Goal: Navigation & Orientation: Find specific page/section

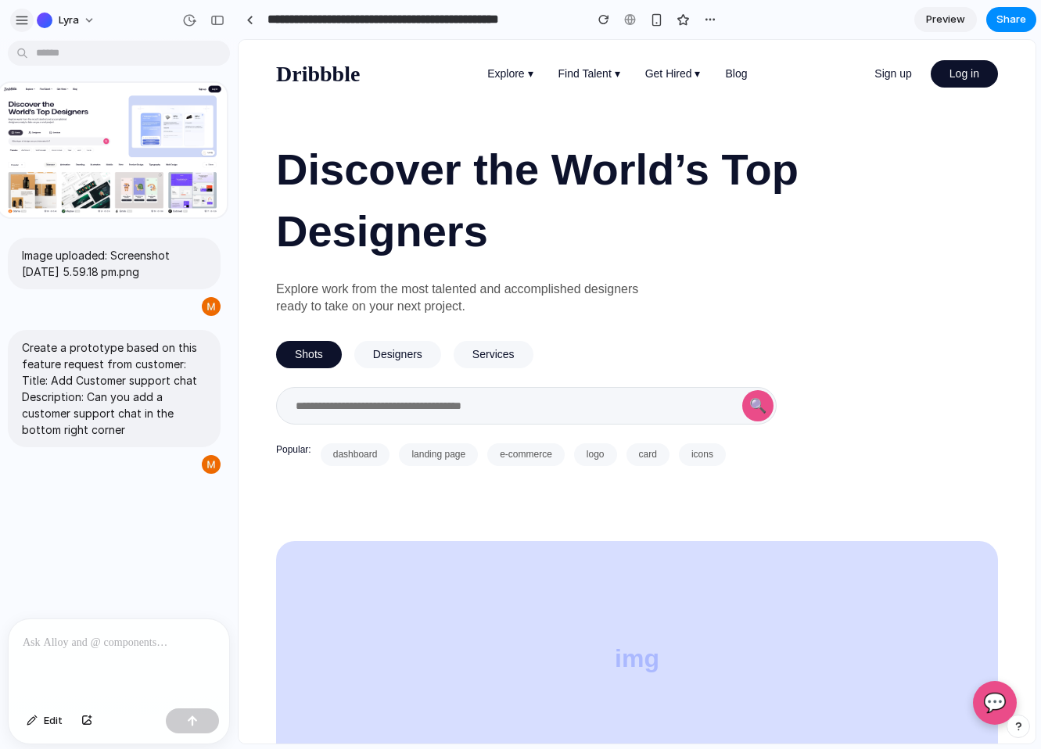
click at [29, 20] on div "Lyra" at bounding box center [58, 20] width 89 height 25
click at [28, 20] on div "button" at bounding box center [22, 20] width 14 height 14
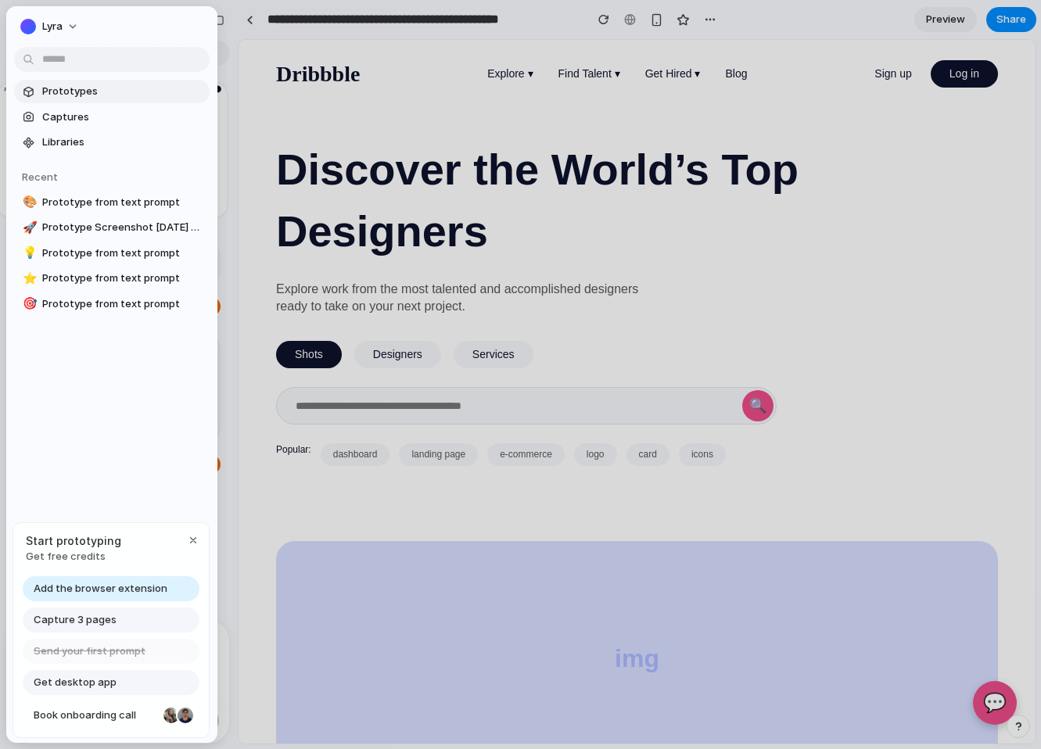
click at [99, 95] on span "Prototypes" at bounding box center [122, 92] width 161 height 16
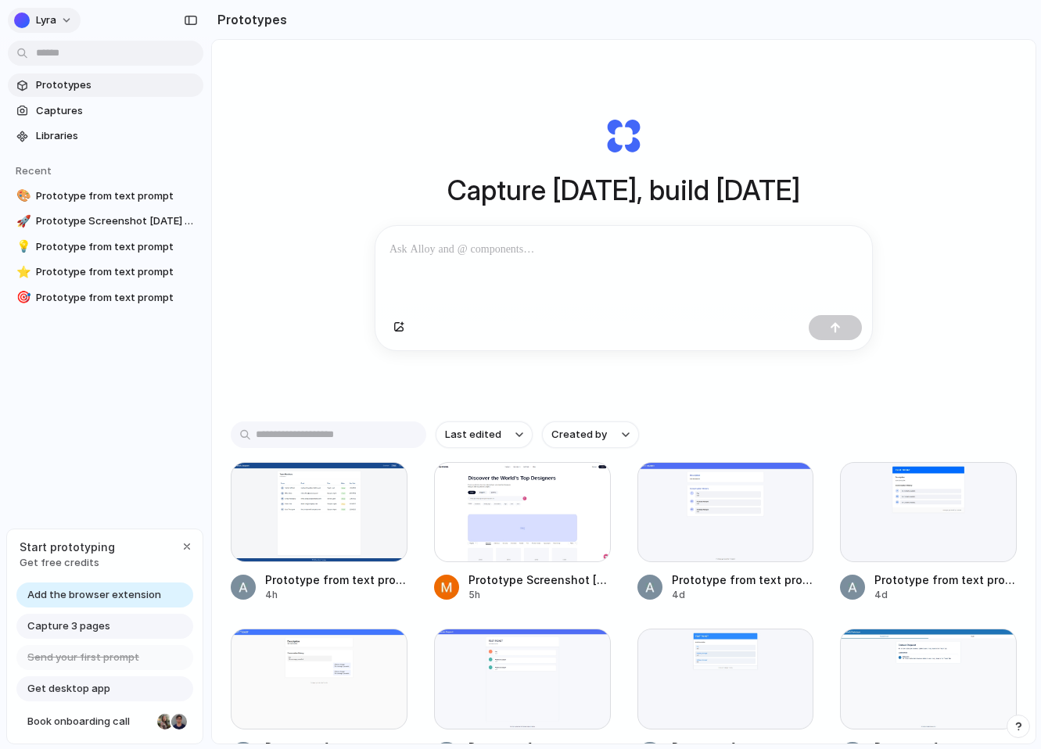
click at [68, 13] on button "Lyra" at bounding box center [44, 20] width 73 height 25
click at [95, 63] on li "Settings" at bounding box center [76, 55] width 130 height 25
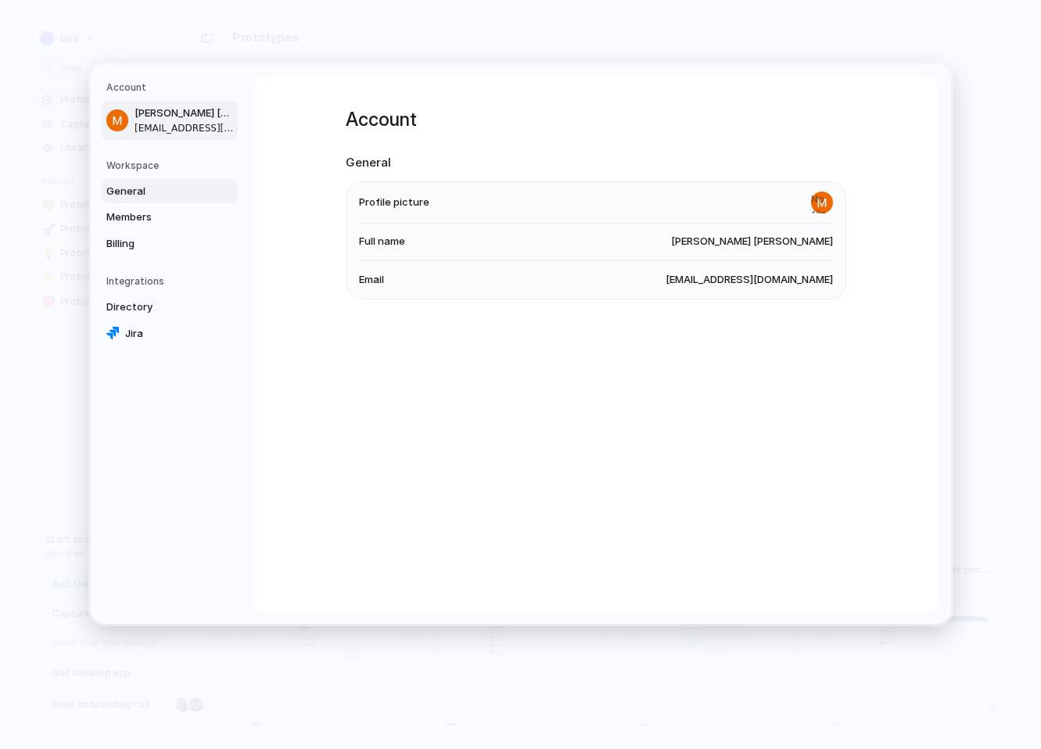
click at [137, 193] on span "General" at bounding box center [156, 192] width 100 height 16
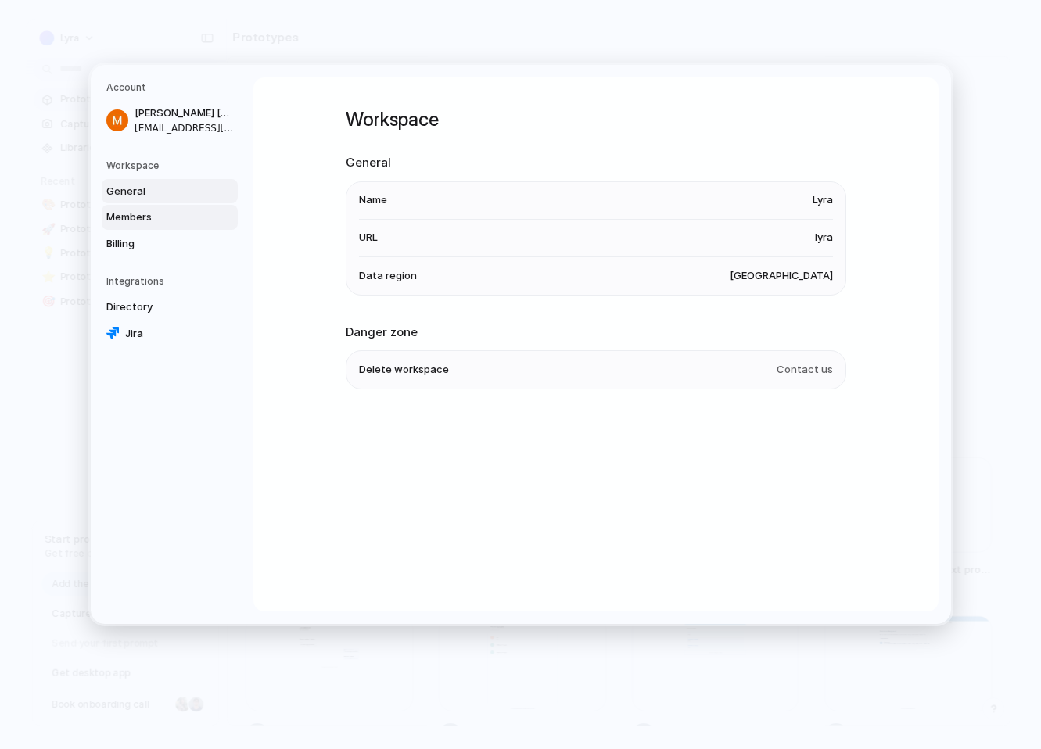
click at [142, 217] on span "Members" at bounding box center [156, 218] width 100 height 16
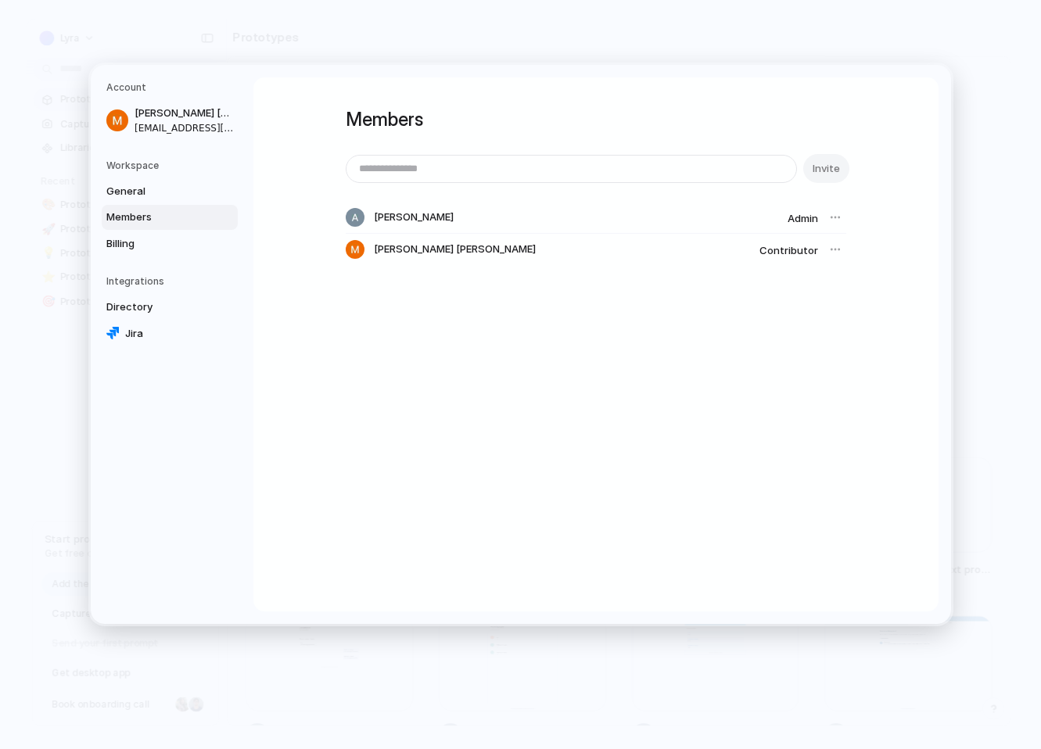
click at [834, 249] on div at bounding box center [835, 250] width 22 height 22
click at [834, 217] on div at bounding box center [835, 217] width 22 height 22
click at [142, 252] on link "Billing" at bounding box center [170, 243] width 136 height 25
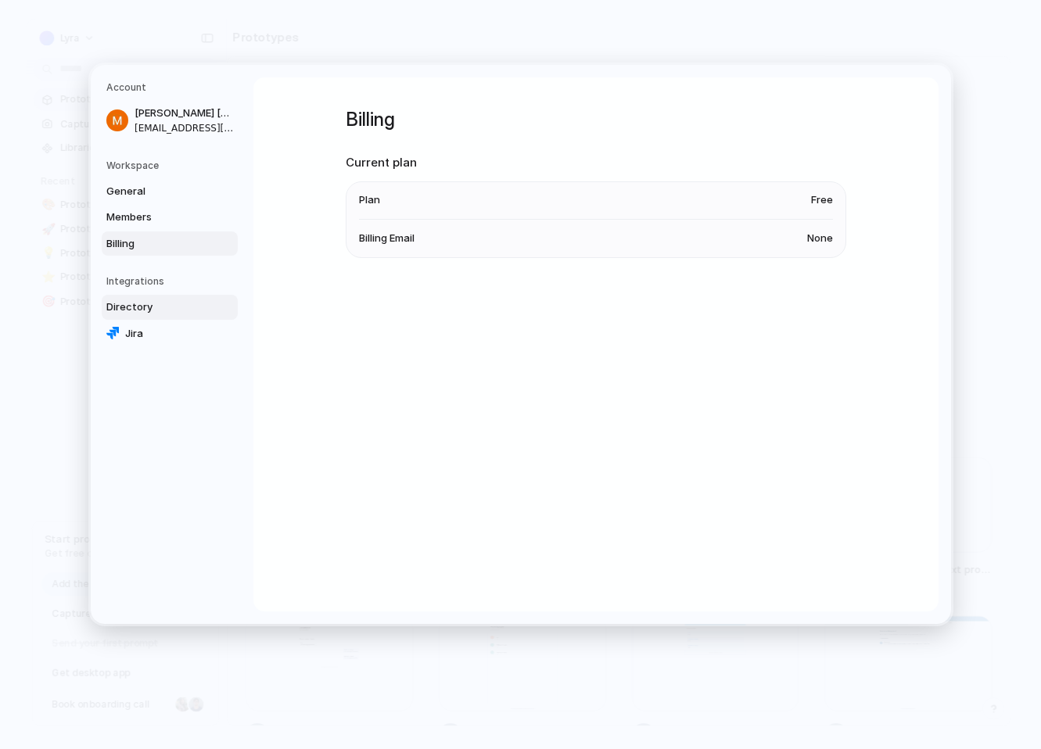
click at [156, 301] on span "Directory" at bounding box center [156, 308] width 100 height 16
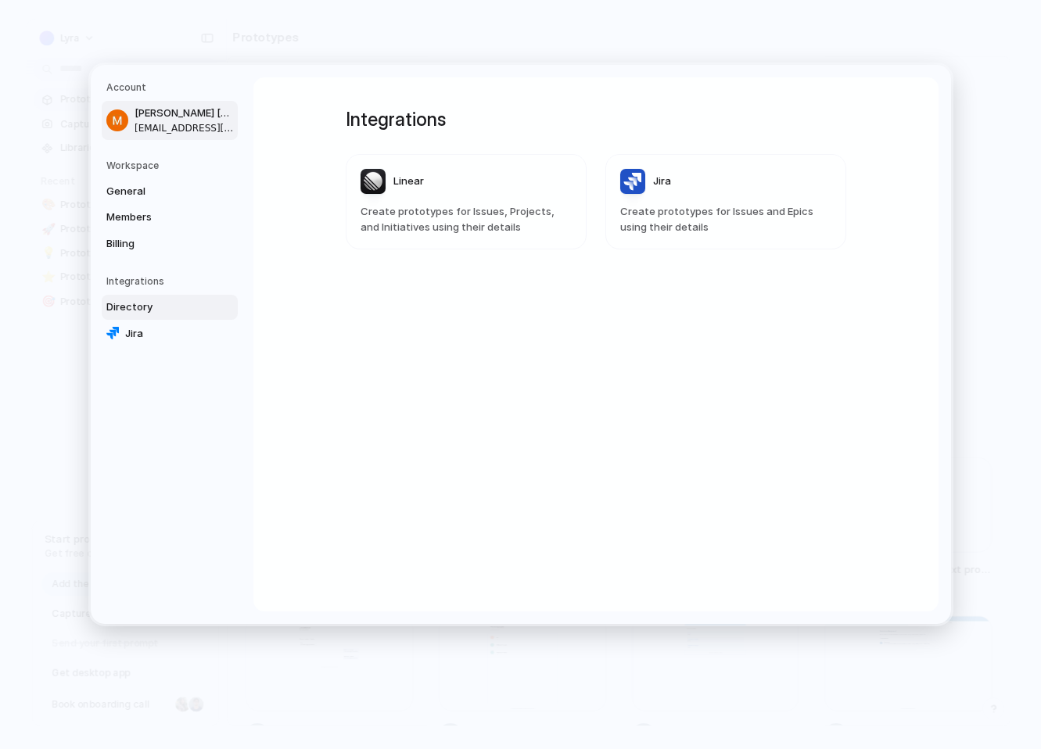
click at [167, 133] on span "[EMAIL_ADDRESS][DOMAIN_NAME]" at bounding box center [185, 128] width 100 height 14
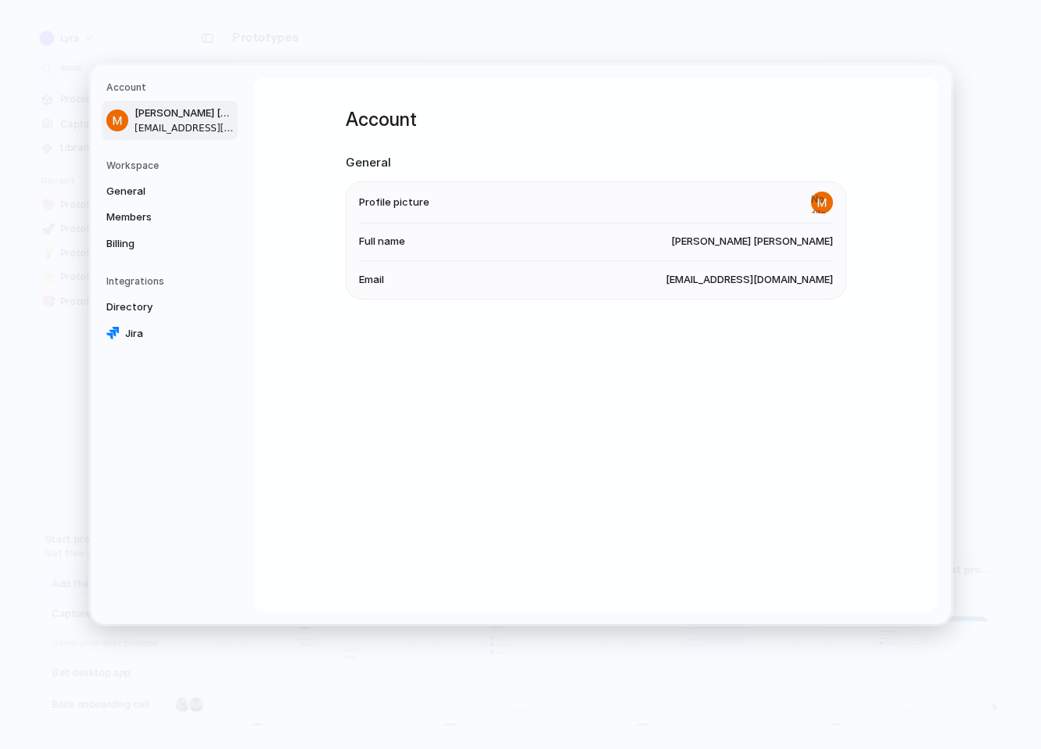
click at [163, 163] on h5 "Workspace" at bounding box center [171, 166] width 131 height 14
click at [161, 169] on h5 "Workspace" at bounding box center [171, 166] width 131 height 14
click at [91, 174] on nav "Account [PERSON_NAME] [PERSON_NAME] [EMAIL_ADDRESS][DOMAIN_NAME] Workspace Gene…" at bounding box center [172, 344] width 163 height 559
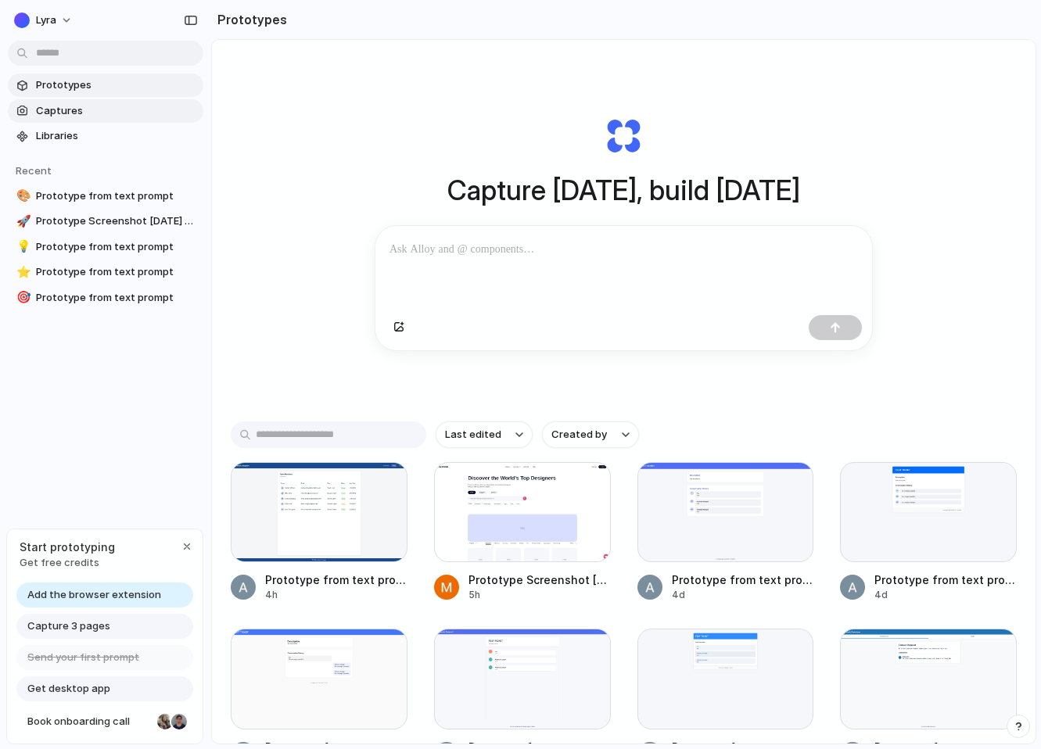
click at [75, 114] on span "Captures" at bounding box center [116, 111] width 161 height 16
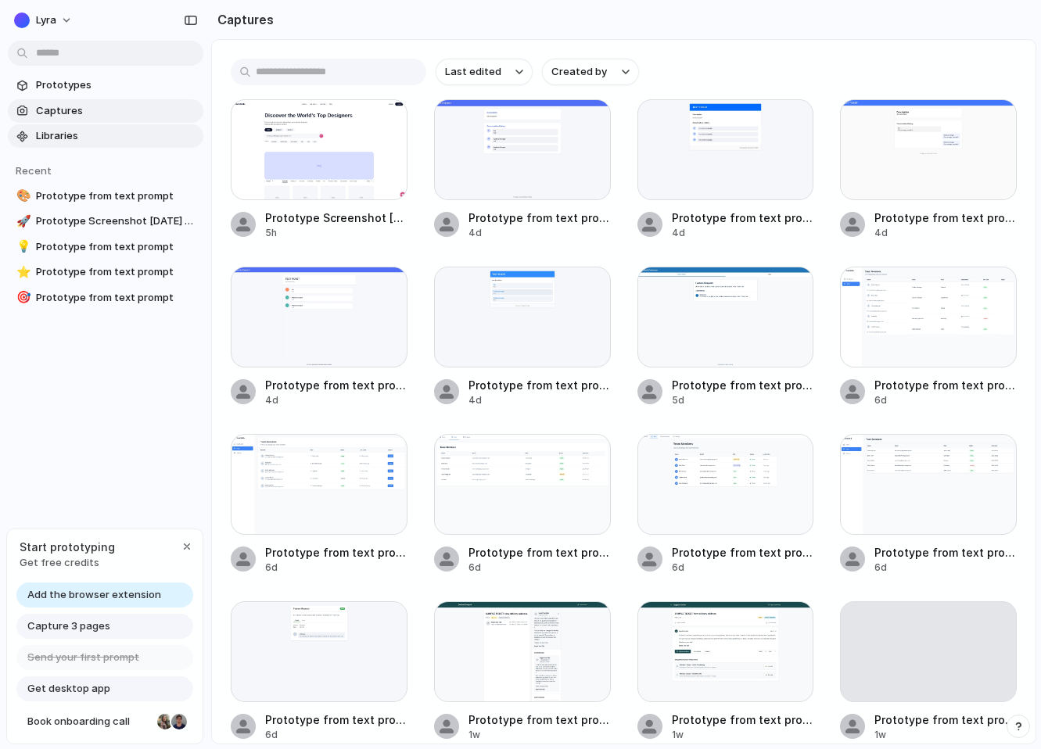
click at [74, 138] on span "Libraries" at bounding box center [116, 136] width 161 height 16
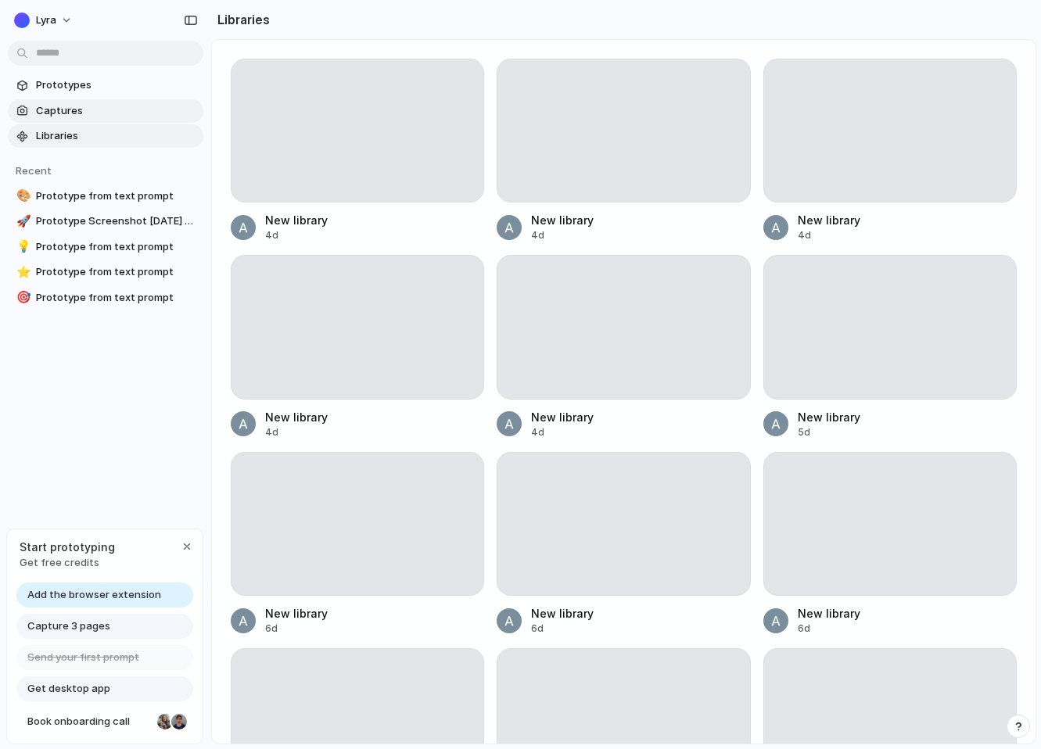
click at [87, 116] on span "Captures" at bounding box center [116, 111] width 161 height 16
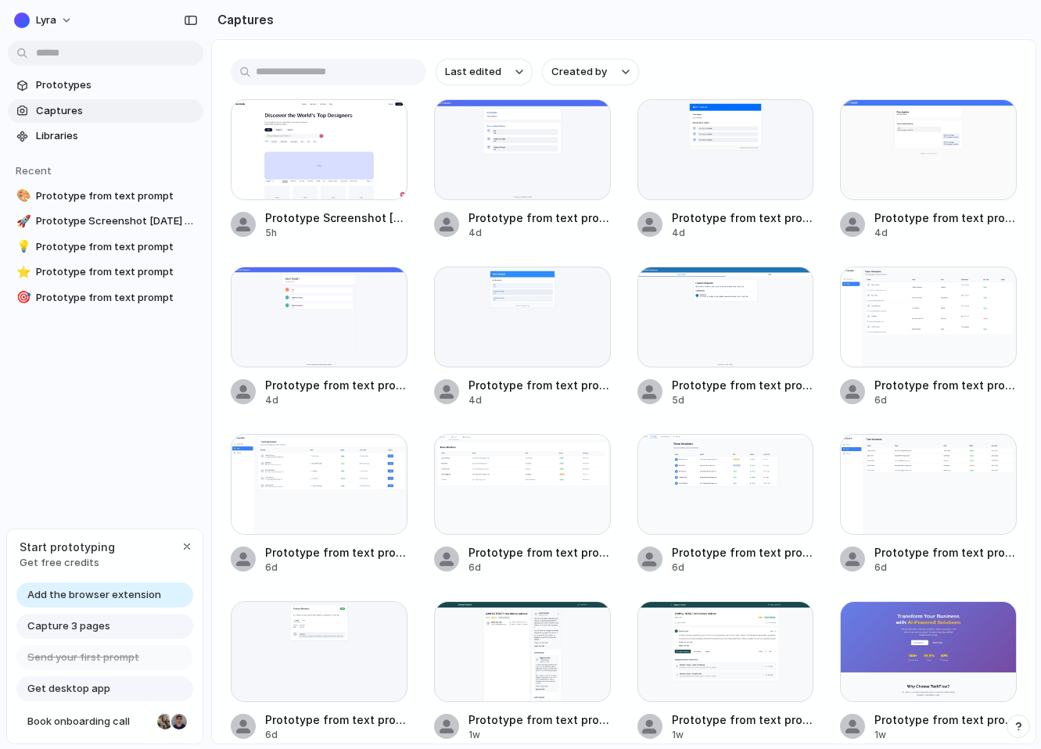
scroll to position [17, 0]
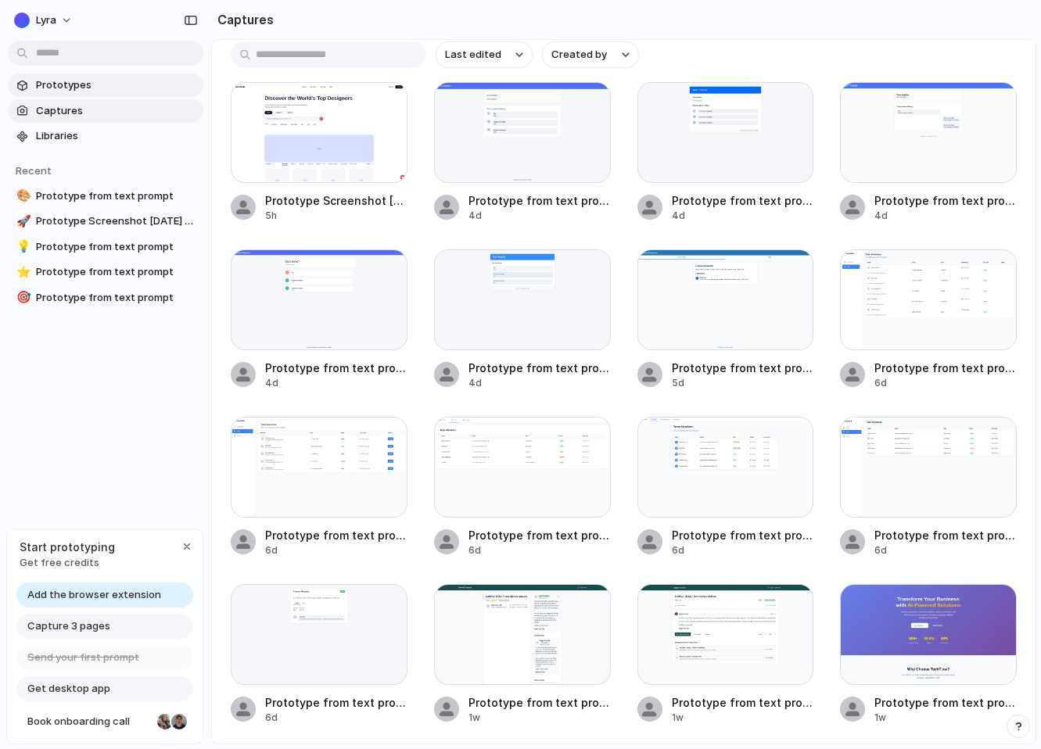
click at [101, 77] on span "Prototypes" at bounding box center [116, 85] width 161 height 16
